Goal: Information Seeking & Learning: Learn about a topic

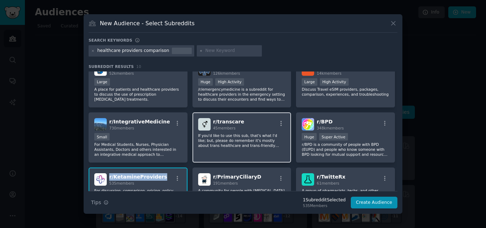
scroll to position [8, 0]
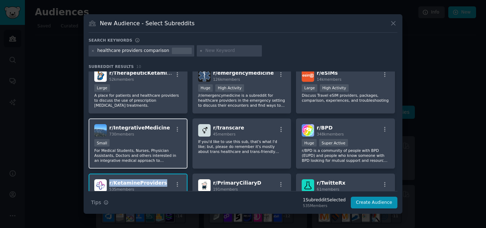
click at [161, 128] on div "r/ IntegrativeMedicine 730 members" at bounding box center [138, 130] width 88 height 12
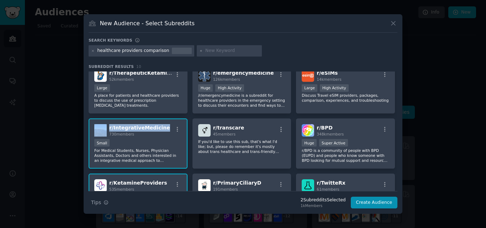
drag, startPoint x: 161, startPoint y: 128, endPoint x: 107, endPoint y: 131, distance: 53.5
click at [107, 131] on div "r/ IntegrativeMedicine 730 members" at bounding box center [138, 130] width 88 height 12
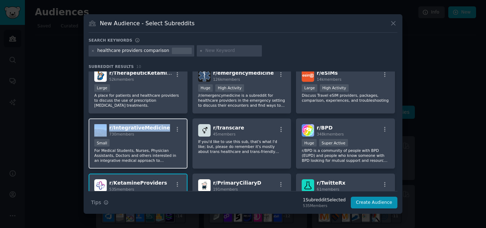
copy div "r/ IntegrativeMedicine"
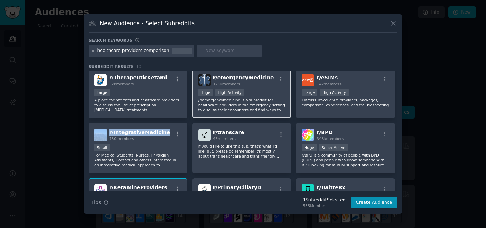
scroll to position [0, 0]
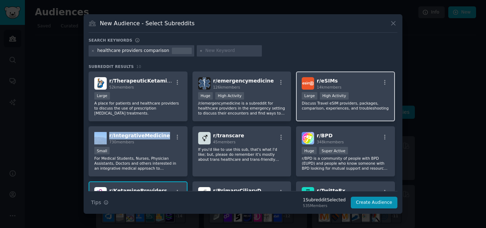
click at [339, 76] on div "r/ eSIMs 14k members Large High Activity Discuss Travel eSIM providers, package…" at bounding box center [345, 97] width 99 height 50
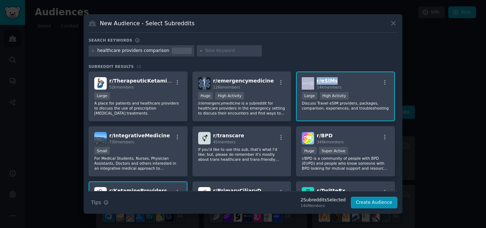
drag, startPoint x: 339, startPoint y: 76, endPoint x: 312, endPoint y: 80, distance: 27.7
click at [312, 80] on div "r/ eSIMs 14k members Large High Activity Discuss Travel eSIM providers, package…" at bounding box center [345, 97] width 99 height 50
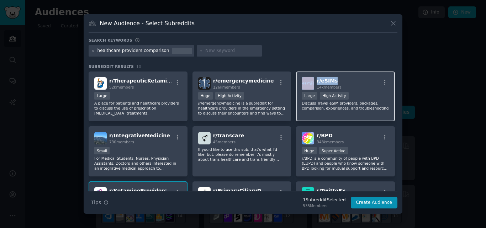
copy div "r/ eSIMs"
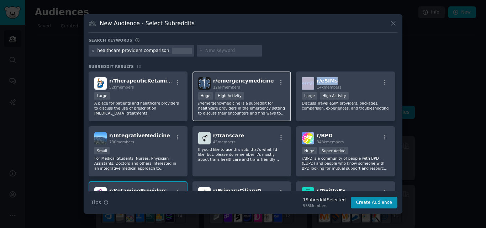
click at [264, 80] on div "r/ emergencymedicine 126k members" at bounding box center [242, 83] width 88 height 12
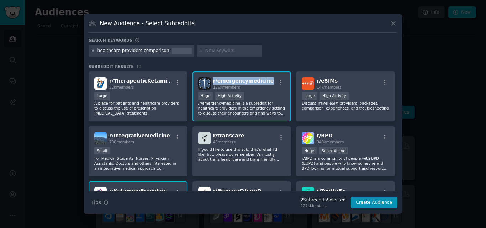
drag, startPoint x: 264, startPoint y: 80, endPoint x: 212, endPoint y: 80, distance: 52.4
click at [212, 80] on div "r/ emergencymedicine 126k members" at bounding box center [242, 83] width 88 height 12
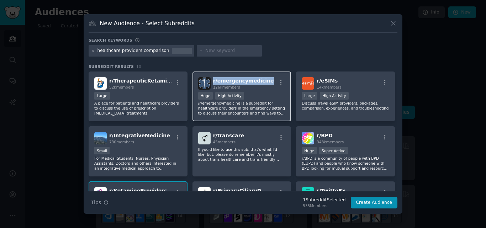
copy span "r/ emergencymedicine"
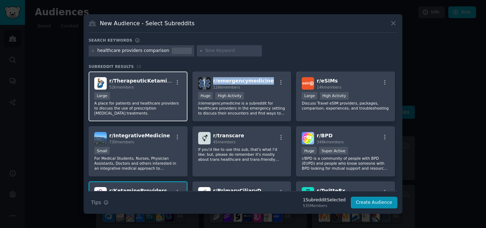
click at [167, 80] on div "r/ TherapeuticKetamine 52k members" at bounding box center [138, 83] width 88 height 12
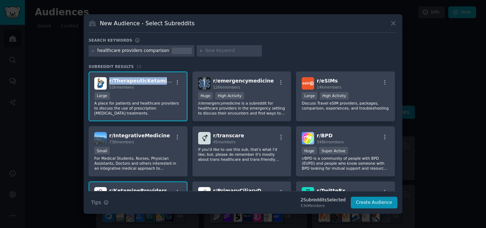
drag, startPoint x: 165, startPoint y: 79, endPoint x: 109, endPoint y: 78, distance: 56.3
click at [109, 78] on div "r/ TherapeuticKetamine 52k members" at bounding box center [138, 83] width 88 height 12
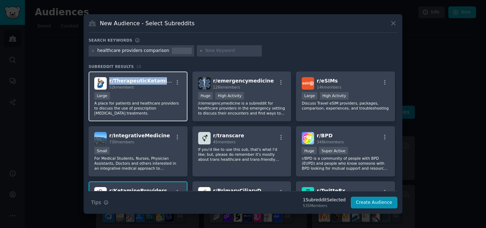
copy span "r/ TherapeuticKetamine"
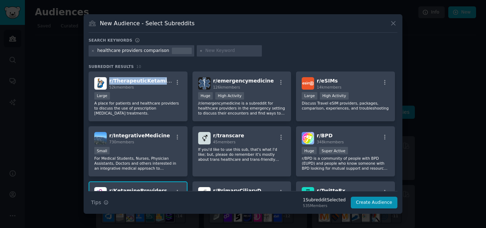
click at [389, 22] on div "New Audience - Select Subreddits" at bounding box center [243, 26] width 309 height 14
click at [390, 22] on button at bounding box center [394, 23] width 8 height 8
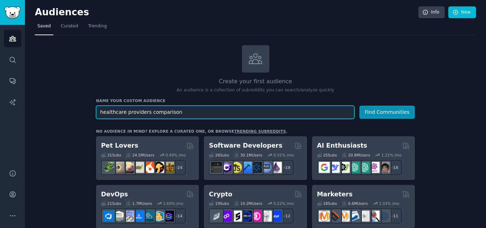
click at [186, 112] on input "healthcare providers comparison" at bounding box center [225, 112] width 259 height 13
paste input "GLP-1 weight loss treatments"
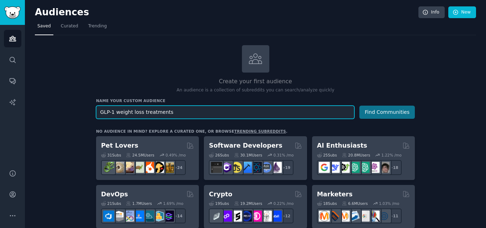
type input "GLP-1 weight loss treatments"
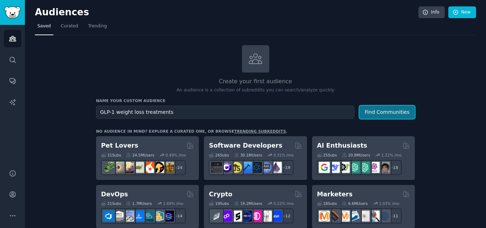
click at [392, 106] on button "Find Communities" at bounding box center [388, 112] width 56 height 13
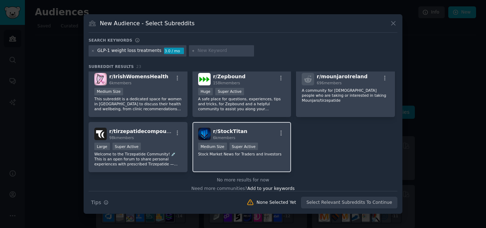
scroll to position [323, 0]
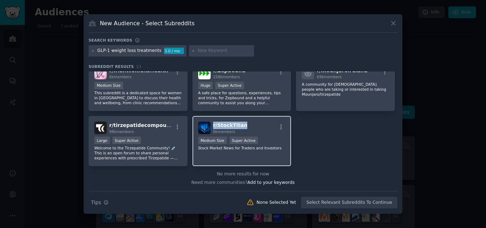
drag, startPoint x: 246, startPoint y: 127, endPoint x: 212, endPoint y: 127, distance: 34.9
click at [212, 127] on div "r/ StockTitan 6k members" at bounding box center [242, 128] width 88 height 12
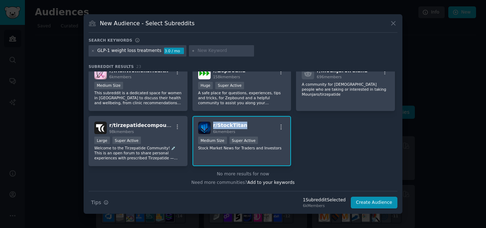
copy span "r/ StockTitan"
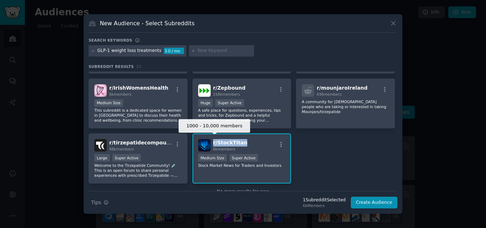
scroll to position [305, 0]
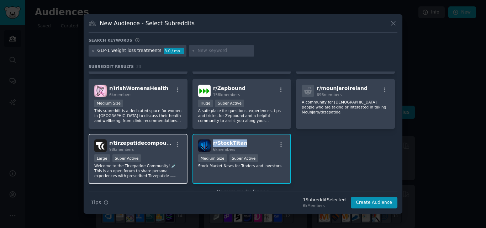
click at [164, 142] on div "r/ tirzepatidecompound 98k members" at bounding box center [138, 146] width 88 height 12
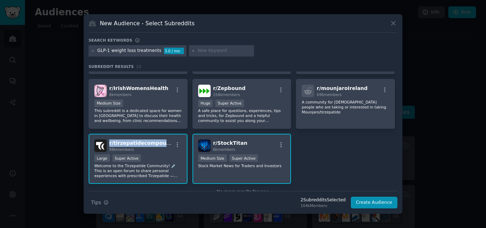
drag, startPoint x: 164, startPoint y: 142, endPoint x: 110, endPoint y: 142, distance: 54.1
click at [110, 142] on div "r/ tirzepatidecompound 98k members" at bounding box center [138, 146] width 88 height 12
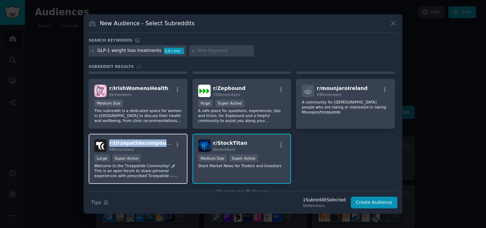
copy span "r/ tirzepatidecompound"
